Goal: Navigation & Orientation: Go to known website

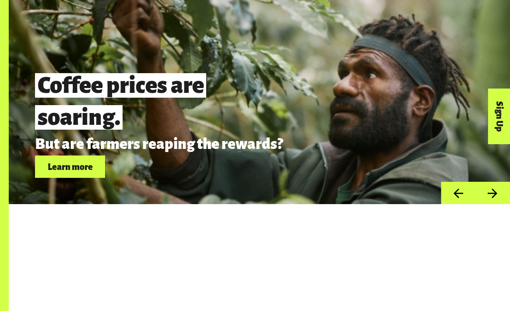
scroll to position [2270, 0]
